Goal: Book appointment/travel/reservation

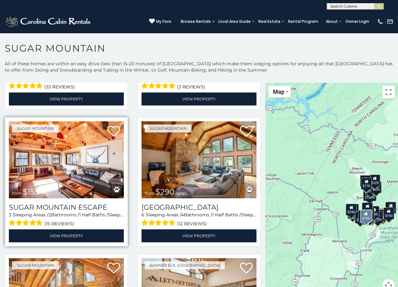
scroll to position [634, 0]
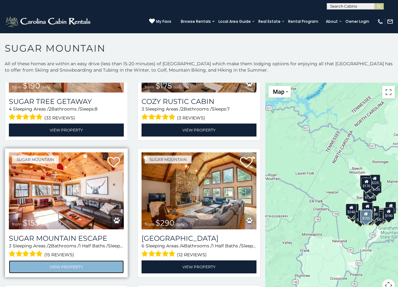
click at [68, 260] on link "View Property" at bounding box center [66, 266] width 115 height 13
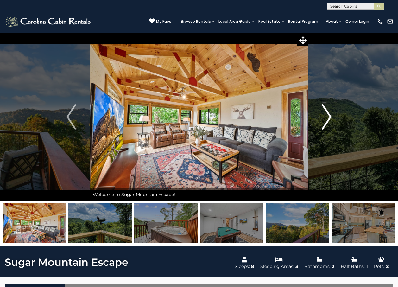
click at [328, 118] on img "Next" at bounding box center [327, 116] width 10 height 25
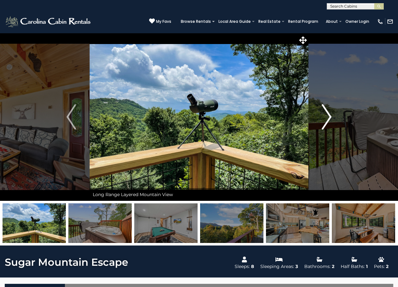
click at [325, 126] on img "Next" at bounding box center [327, 116] width 10 height 25
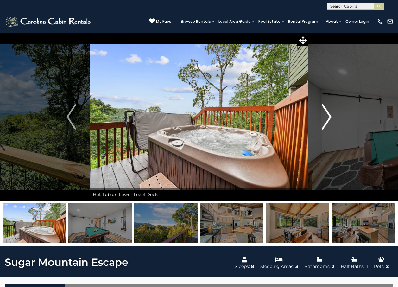
click at [325, 121] on img "Next" at bounding box center [327, 116] width 10 height 25
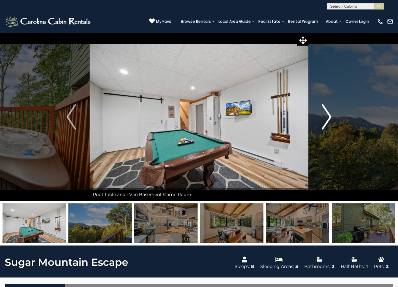
click at [322, 122] on img "Next" at bounding box center [327, 116] width 10 height 25
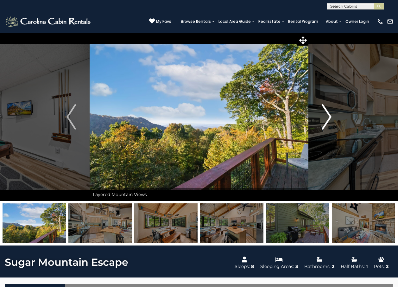
click at [322, 123] on img "Next" at bounding box center [327, 116] width 10 height 25
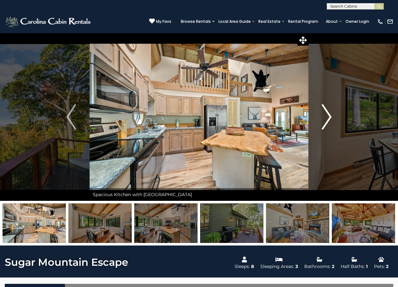
click at [321, 123] on button "Next" at bounding box center [327, 117] width 36 height 168
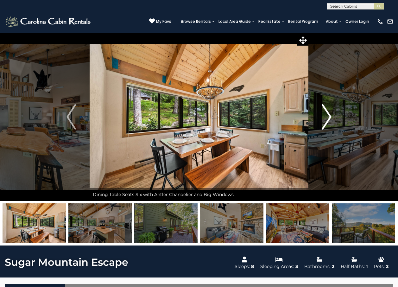
click at [324, 127] on img "Next" at bounding box center [327, 116] width 10 height 25
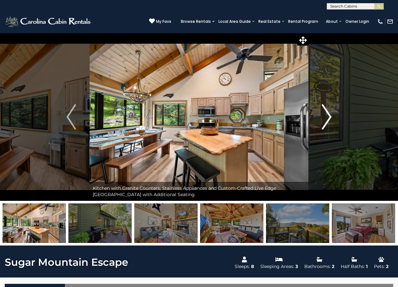
click at [326, 126] on img "Next" at bounding box center [327, 116] width 10 height 25
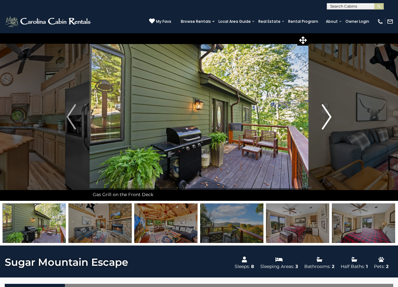
click at [322, 126] on img "Next" at bounding box center [327, 116] width 10 height 25
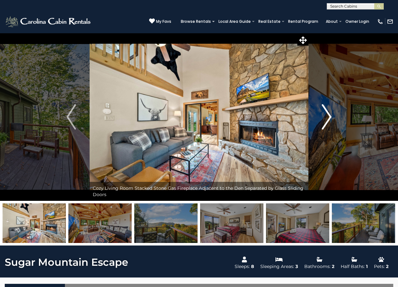
click at [323, 121] on img "Next" at bounding box center [327, 116] width 10 height 25
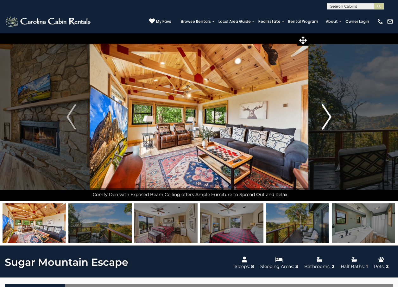
click at [323, 121] on img "Next" at bounding box center [327, 116] width 10 height 25
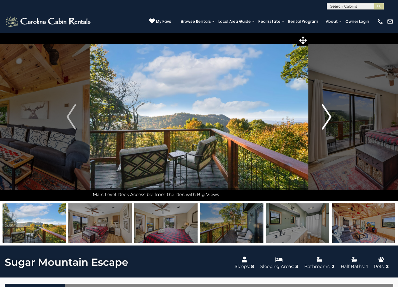
click at [323, 121] on img "Next" at bounding box center [327, 116] width 10 height 25
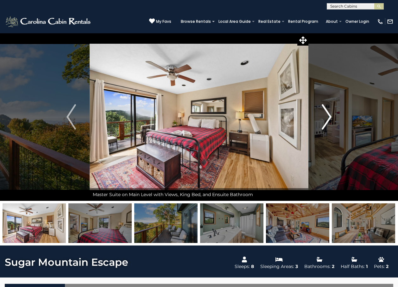
click at [323, 121] on img "Next" at bounding box center [327, 116] width 10 height 25
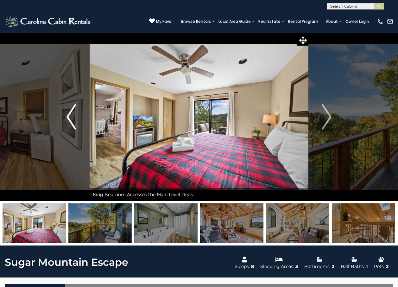
click at [69, 124] on img "Previous" at bounding box center [72, 116] width 10 height 25
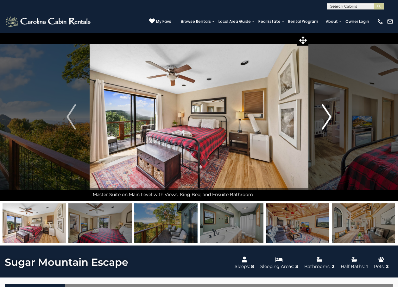
click at [326, 112] on img "Next" at bounding box center [327, 116] width 10 height 25
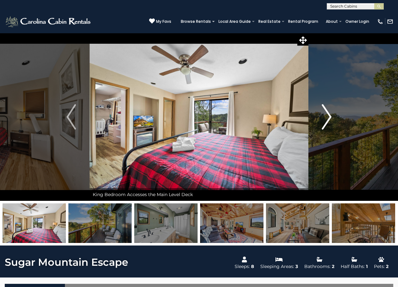
click at [326, 112] on img "Next" at bounding box center [327, 116] width 10 height 25
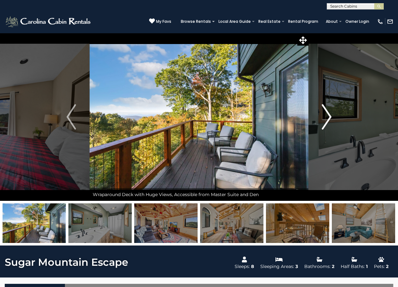
click at [326, 112] on img "Next" at bounding box center [327, 116] width 10 height 25
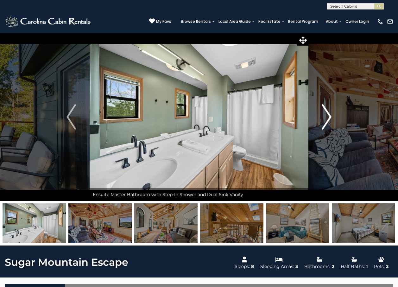
click at [326, 113] on img "Next" at bounding box center [327, 116] width 10 height 25
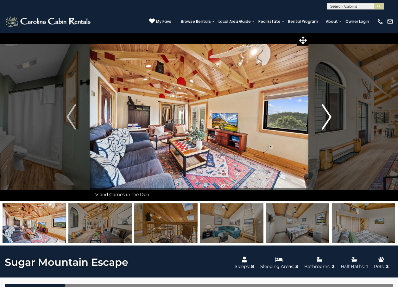
click at [326, 113] on img "Next" at bounding box center [327, 116] width 10 height 25
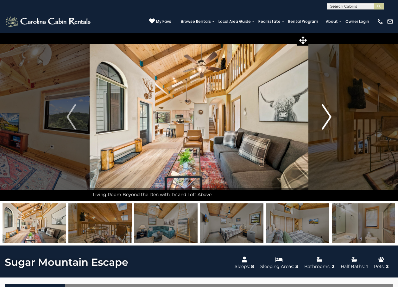
click at [326, 113] on img "Next" at bounding box center [327, 116] width 10 height 25
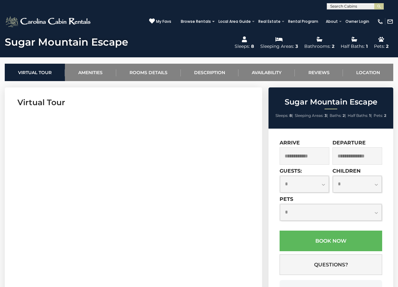
scroll to position [222, 0]
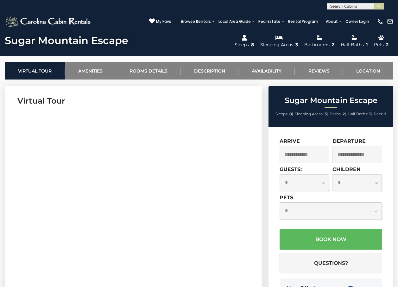
click at [310, 155] on input "text" at bounding box center [305, 154] width 50 height 17
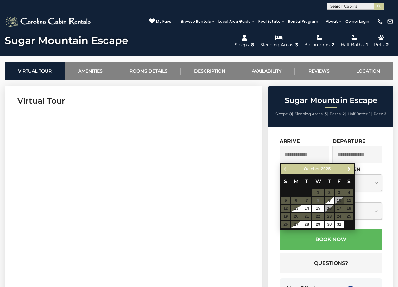
click at [338, 200] on table "S M T W T F S 1 2 3 4 5 6 7 8 9 10 11 12 13 14 15 16 17 18 19 20 21 22 23 24 25…" at bounding box center [317, 201] width 73 height 54
click at [340, 200] on table "S M T W T F S 1 2 3 4 5 6 7 8 9 10 11 12 13 14 15 16 17 18 19 20 21 22 23 24 25…" at bounding box center [317, 201] width 73 height 54
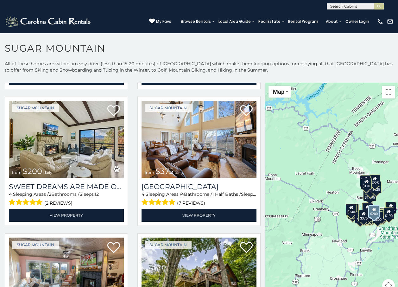
scroll to position [285, 0]
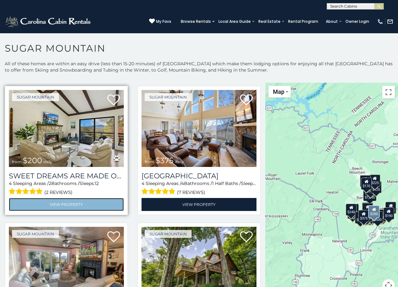
click at [68, 198] on link "View Property" at bounding box center [66, 204] width 115 height 13
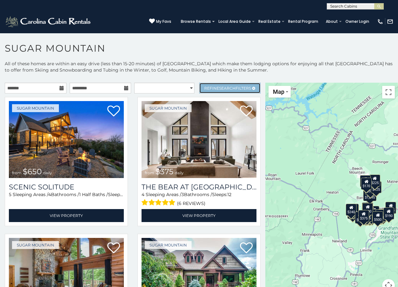
click at [213, 86] on span "Refine Search Filters" at bounding box center [227, 88] width 47 height 5
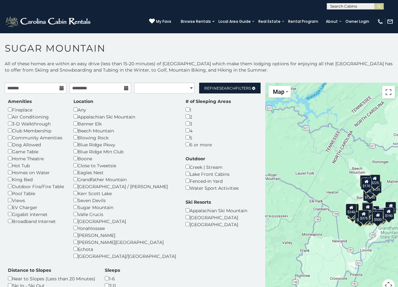
click at [186, 107] on div "1" at bounding box center [208, 109] width 45 height 7
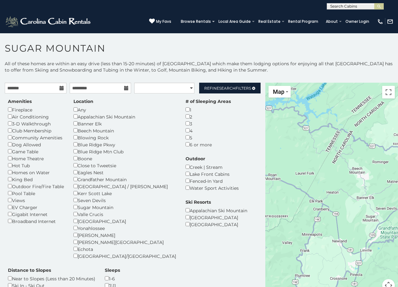
click at [9, 142] on div "Dog Allowed" at bounding box center [36, 144] width 56 height 7
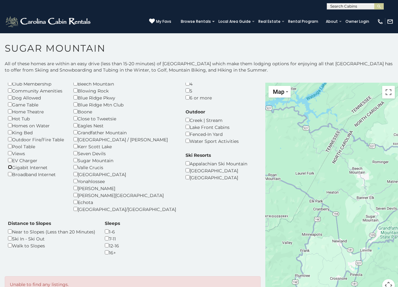
scroll to position [52, 0]
